Goal: Find specific page/section: Find specific page/section

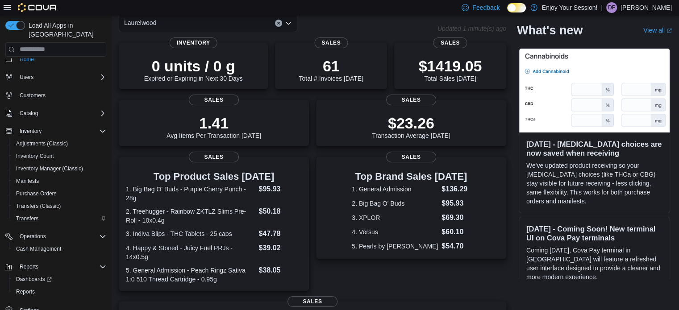
scroll to position [14, 0]
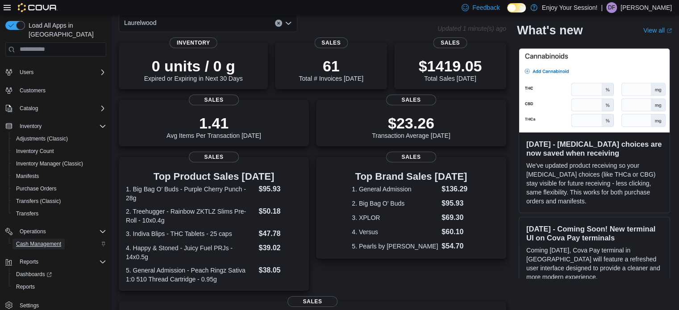
click at [42, 240] on span "Cash Management" at bounding box center [38, 243] width 45 height 7
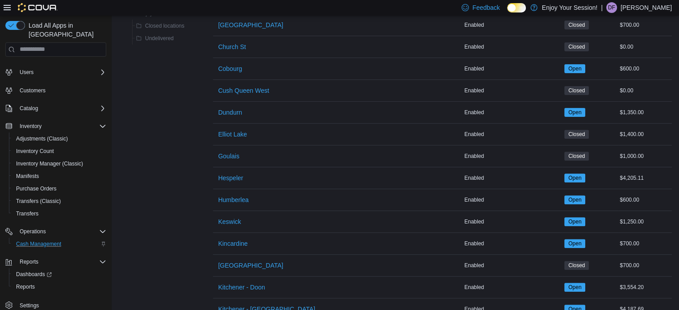
scroll to position [446, 0]
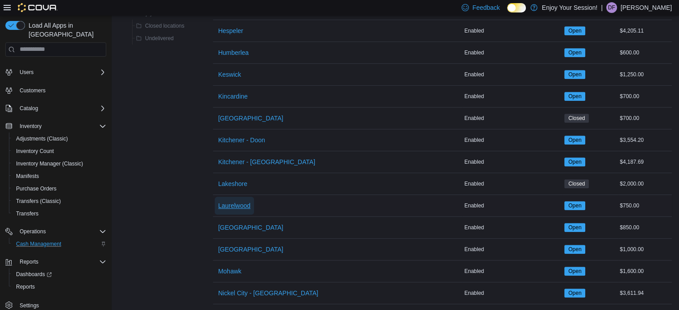
click at [237, 198] on span "Laurelwood" at bounding box center [234, 206] width 32 height 18
